Goal: Check status

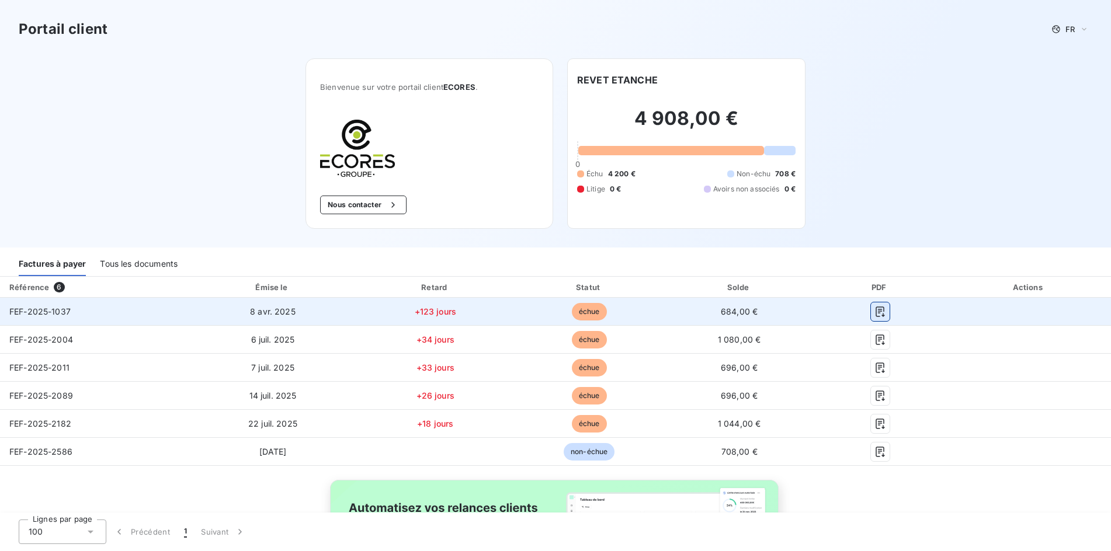
click at [874, 308] on icon "button" at bounding box center [880, 312] width 12 height 12
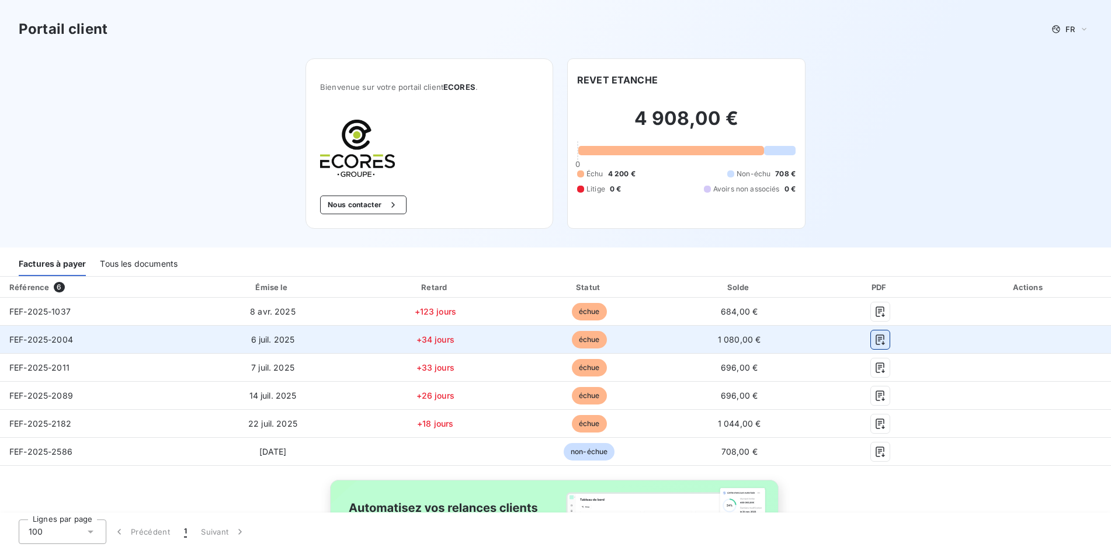
click at [876, 338] on icon "button" at bounding box center [880, 340] width 9 height 11
